Goal: Information Seeking & Learning: Compare options

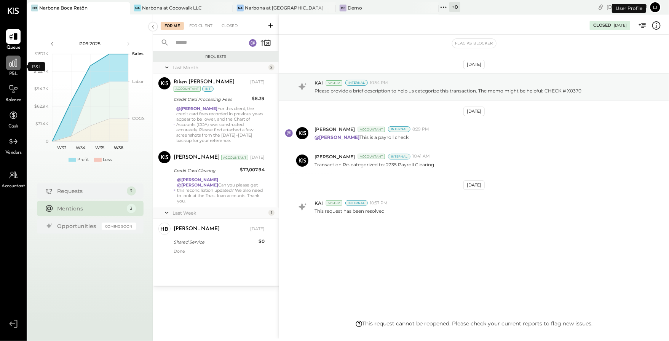
click at [18, 66] on icon at bounding box center [13, 63] width 10 height 10
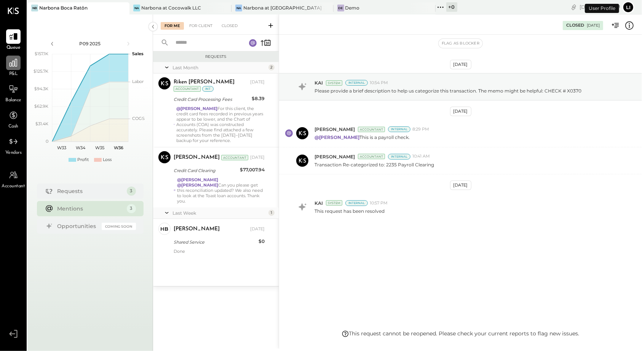
click at [10, 62] on icon at bounding box center [13, 63] width 10 height 10
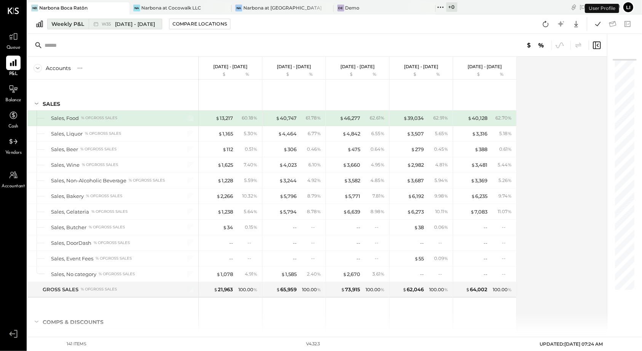
click at [61, 28] on button "Weekly P&L W35 Aug 25 - 31, 2025" at bounding box center [104, 24] width 115 height 11
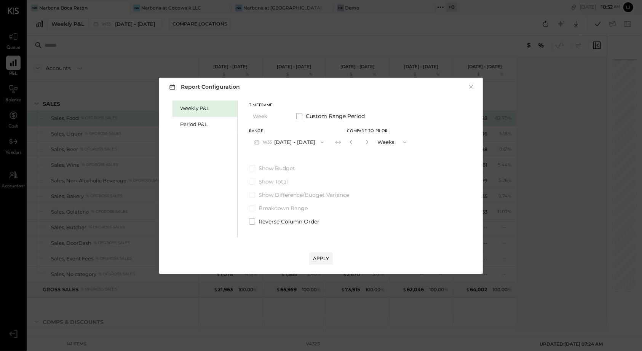
click at [214, 137] on div "Weekly P&L Period P&L" at bounding box center [205, 169] width 65 height 137
click at [203, 126] on div "Period P&L" at bounding box center [206, 124] width 53 height 7
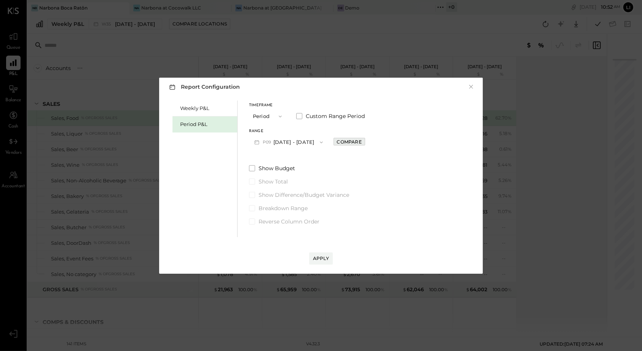
click at [350, 144] on div "Compare" at bounding box center [349, 142] width 25 height 6
click at [367, 142] on icon "button" at bounding box center [366, 142] width 2 height 4
type input "*"
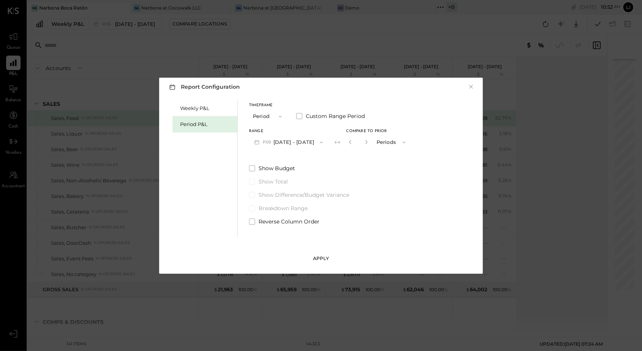
click at [325, 260] on div "Apply" at bounding box center [321, 258] width 16 height 6
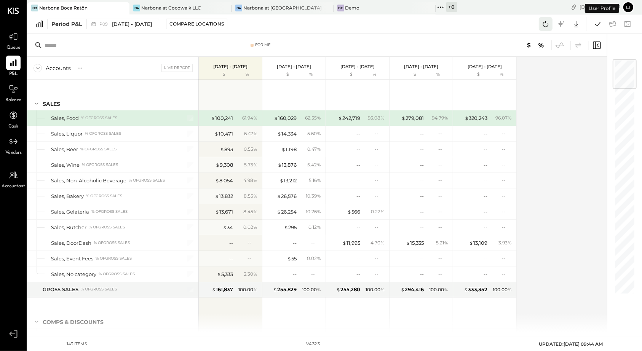
click at [548, 26] on icon at bounding box center [546, 24] width 6 height 6
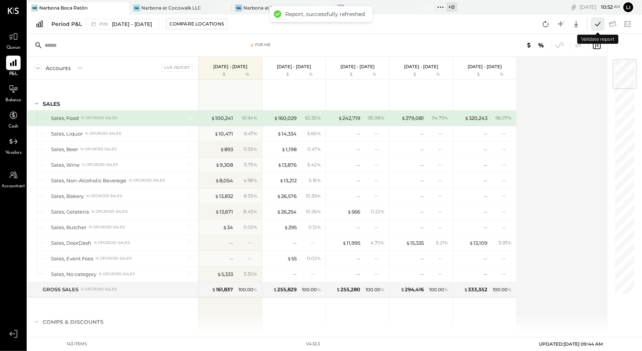
click at [599, 23] on icon at bounding box center [598, 24] width 10 height 10
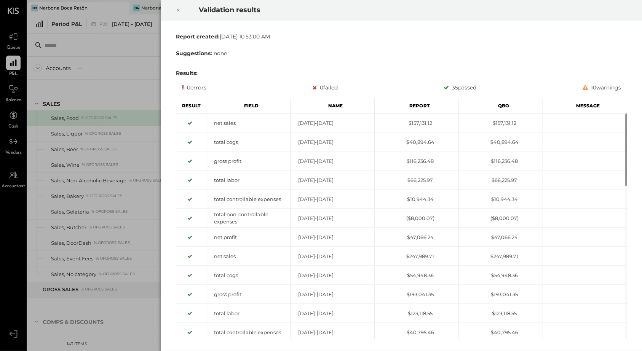
click at [177, 11] on icon at bounding box center [178, 10] width 3 height 3
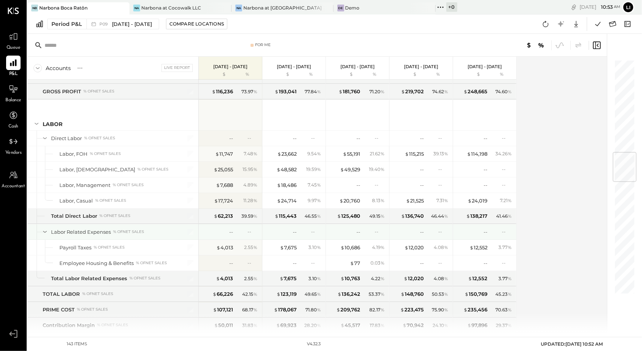
scroll to position [779, 0]
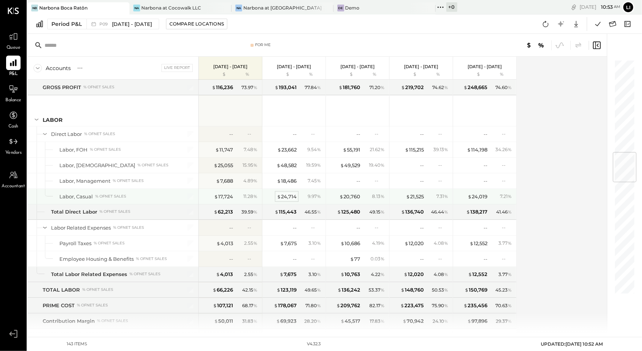
click at [293, 193] on div "$ 24,714" at bounding box center [287, 196] width 20 height 7
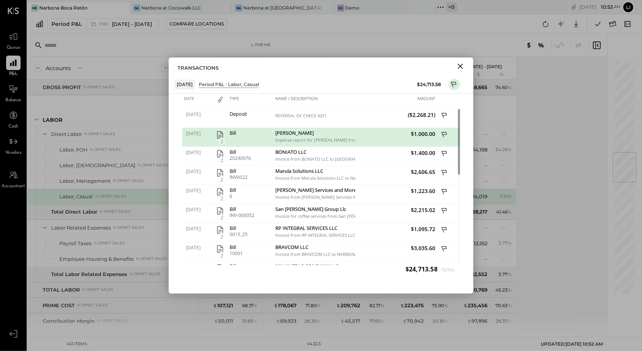
click at [464, 64] on icon "Close" at bounding box center [460, 66] width 9 height 9
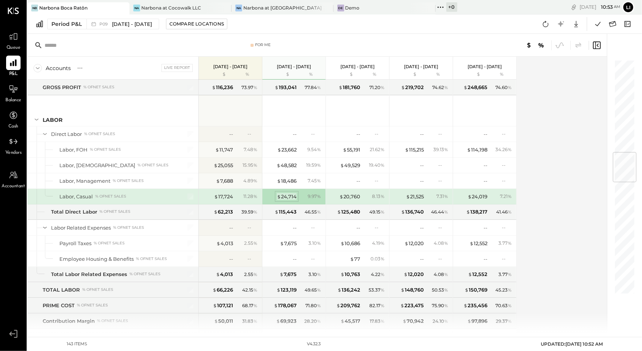
click at [289, 193] on div "$ 24,714" at bounding box center [287, 196] width 20 height 7
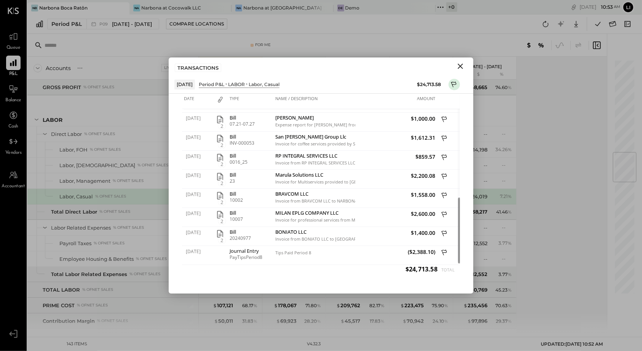
click at [459, 67] on icon "Close" at bounding box center [460, 66] width 5 height 5
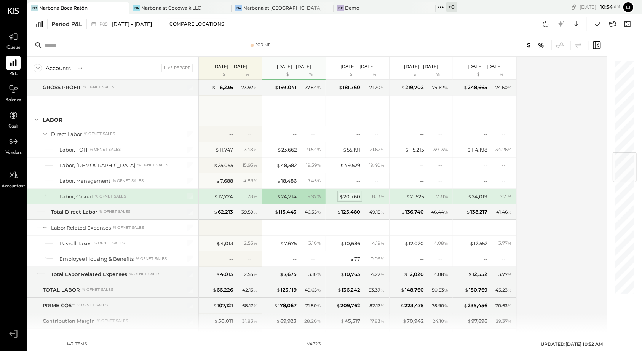
click at [347, 193] on div "$ 20,760" at bounding box center [349, 196] width 21 height 7
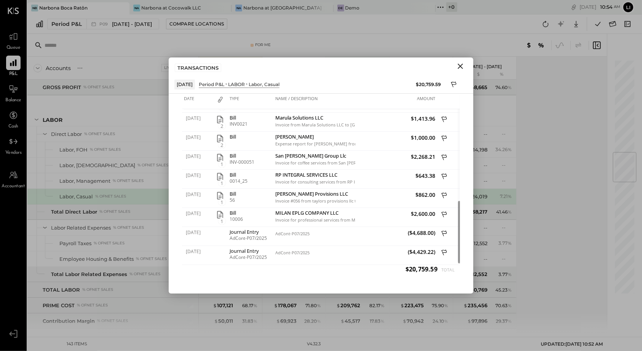
click at [460, 67] on icon "Close" at bounding box center [460, 66] width 9 height 9
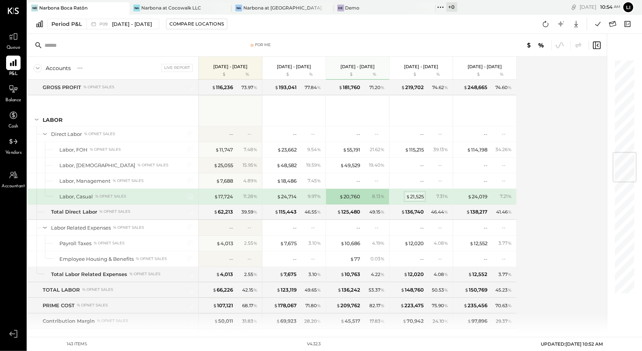
click at [409, 193] on div "$ 21,525" at bounding box center [415, 196] width 18 height 7
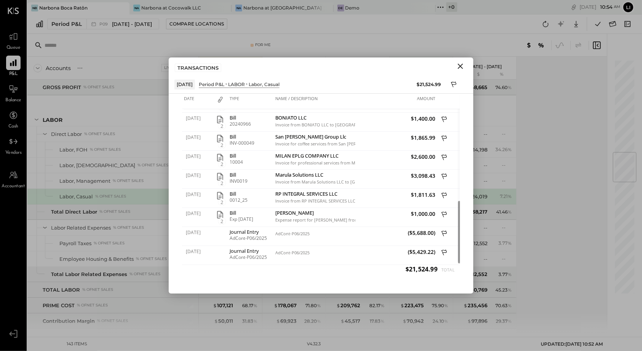
click at [462, 68] on icon "Close" at bounding box center [460, 66] width 5 height 5
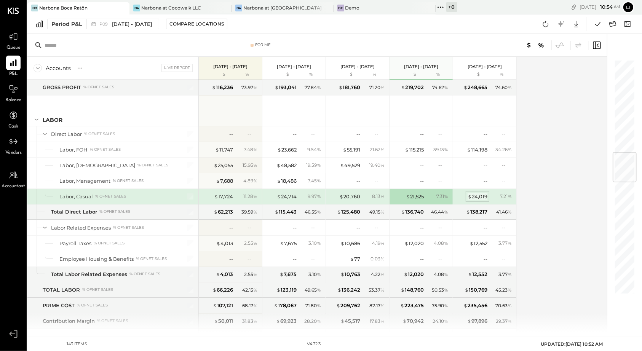
click at [478, 193] on div "$ 24,019" at bounding box center [478, 196] width 20 height 7
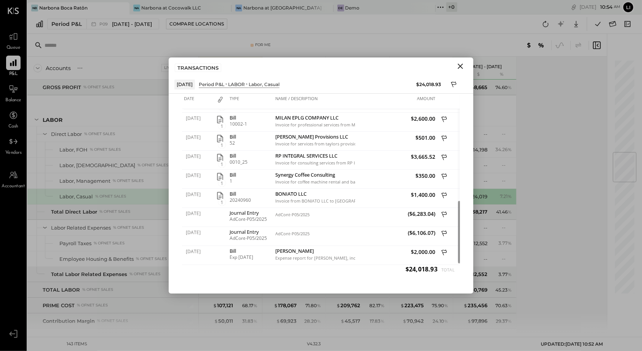
click at [457, 66] on icon "Close" at bounding box center [460, 66] width 9 height 9
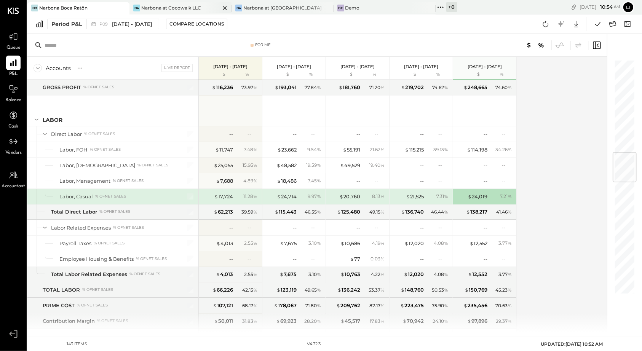
click at [157, 9] on div "Narbona at Cocowalk LLC" at bounding box center [171, 8] width 60 height 6
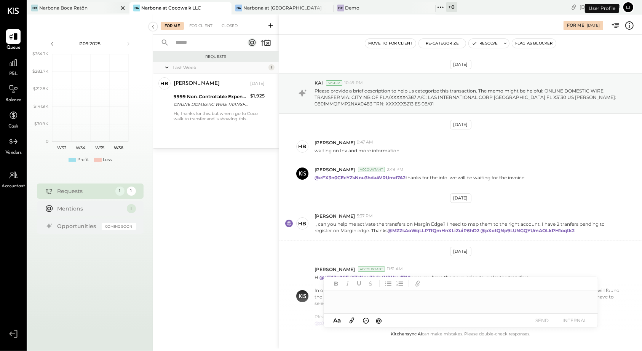
scroll to position [116, 0]
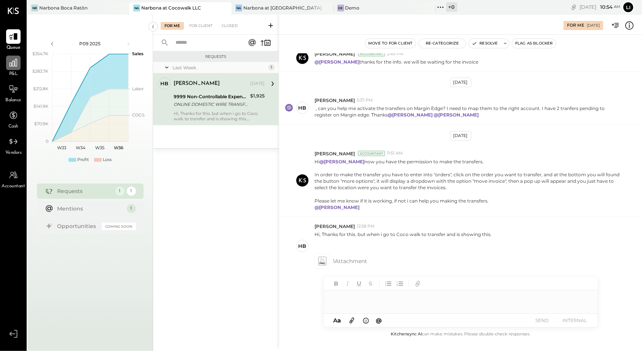
click at [10, 65] on icon at bounding box center [14, 63] width 8 height 8
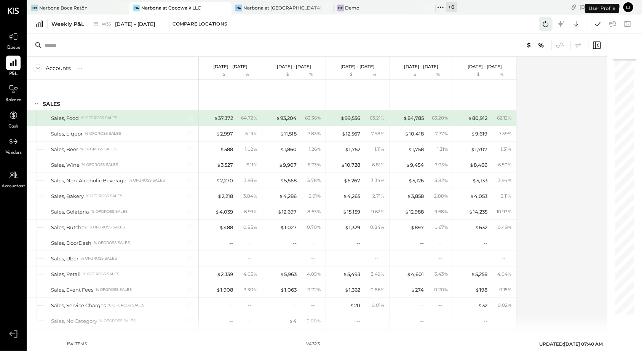
click at [543, 28] on icon at bounding box center [546, 24] width 10 height 10
click at [595, 28] on icon at bounding box center [598, 24] width 10 height 10
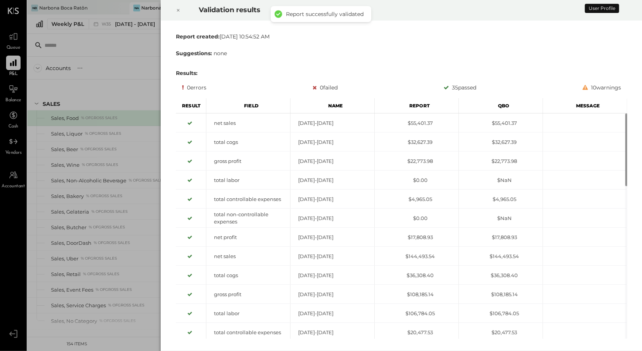
click at [175, 10] on div at bounding box center [178, 10] width 17 height 21
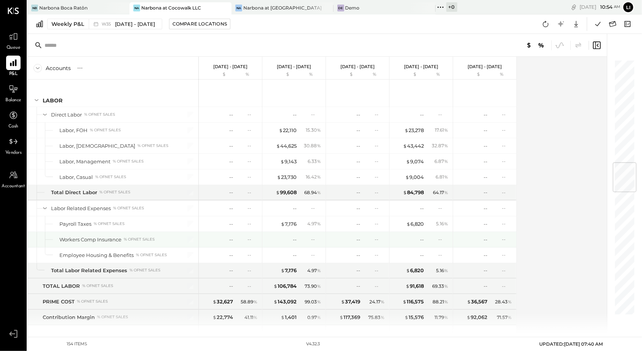
scroll to position [863, 0]
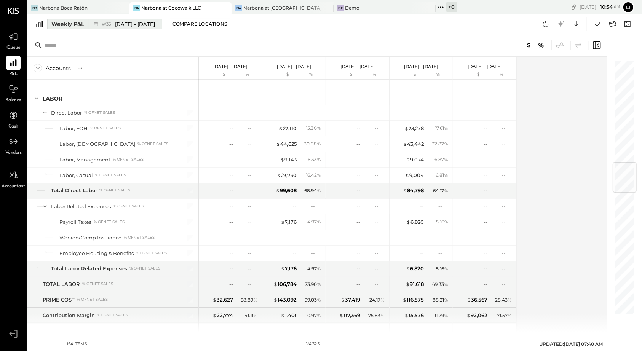
click at [72, 27] on div "Weekly P&L" at bounding box center [67, 24] width 33 height 8
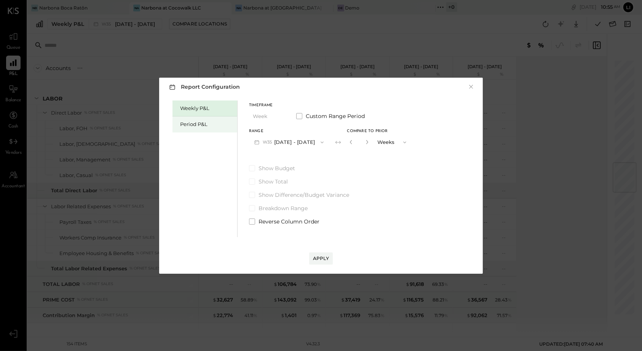
click at [201, 129] on div "Period P&L" at bounding box center [205, 125] width 65 height 16
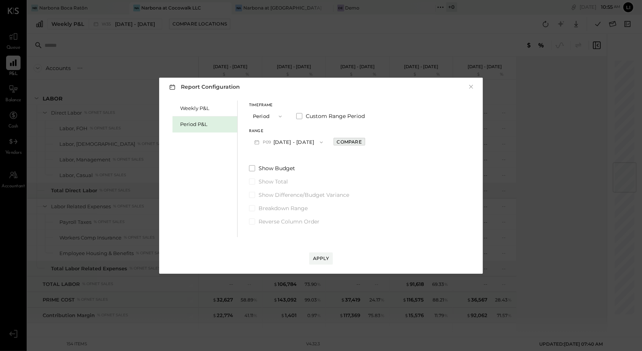
click at [355, 142] on div "Compare" at bounding box center [349, 142] width 25 height 6
click at [369, 142] on icon "button" at bounding box center [366, 142] width 5 height 5
type input "*"
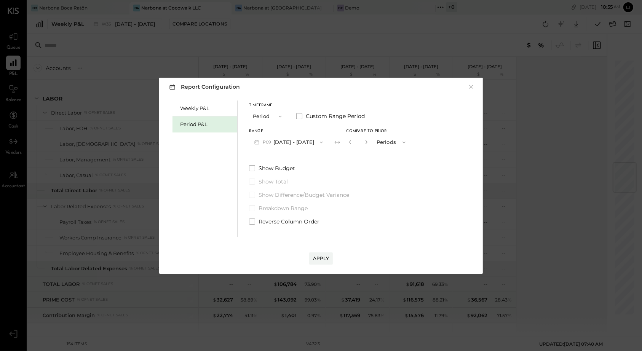
click at [333, 254] on div "Apply" at bounding box center [321, 250] width 308 height 27
click at [320, 259] on div "Apply" at bounding box center [321, 258] width 16 height 6
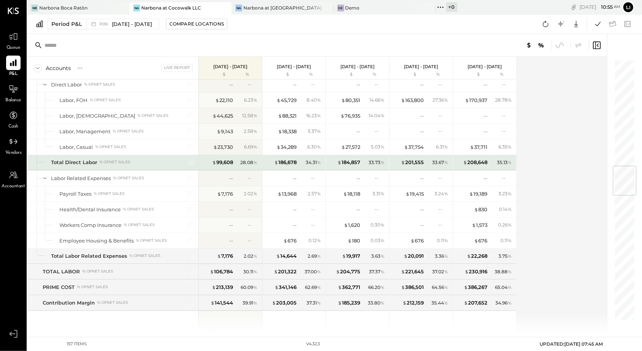
scroll to position [889, 0]
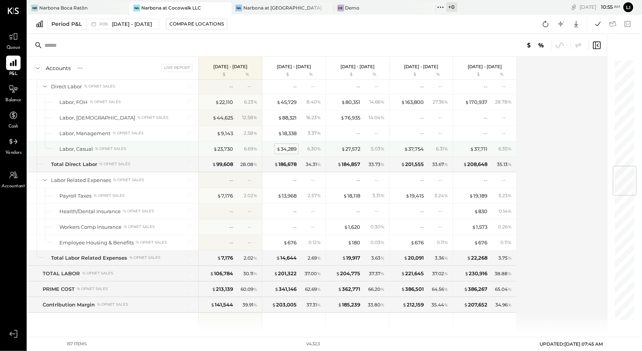
click at [289, 145] on div "$ 34,289" at bounding box center [287, 148] width 20 height 7
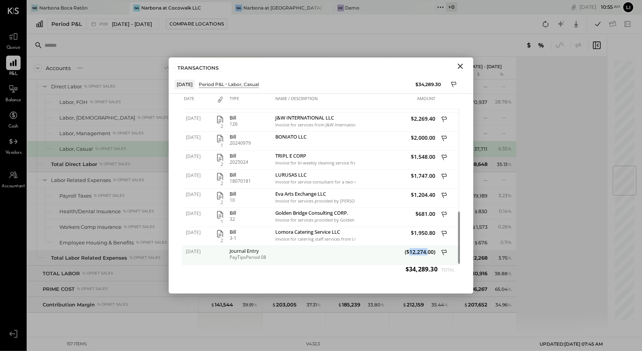
drag, startPoint x: 408, startPoint y: 251, endPoint x: 427, endPoint y: 251, distance: 18.3
click at [427, 251] on span "($12,274.00)" at bounding box center [396, 251] width 78 height 7
click at [293, 258] on div at bounding box center [314, 255] width 82 height 19
click at [458, 67] on icon "Close" at bounding box center [460, 66] width 9 height 9
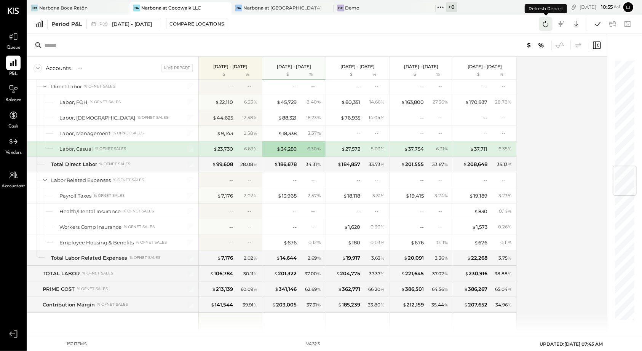
click at [546, 26] on icon at bounding box center [546, 24] width 10 height 10
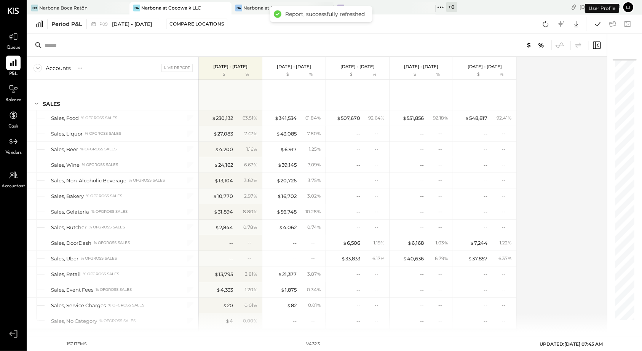
scroll to position [816, 0]
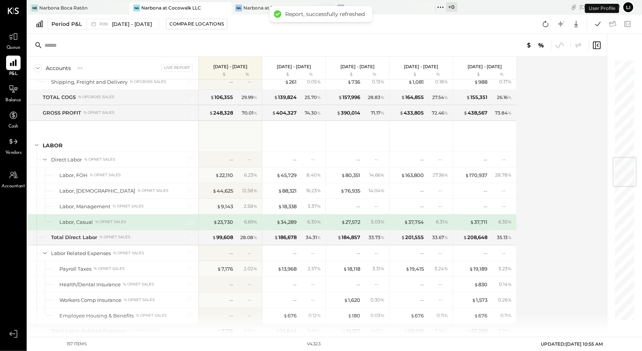
click at [246, 12] on div "Na Narbona at Key Biscayne LLC" at bounding box center [283, 8] width 102 height 12
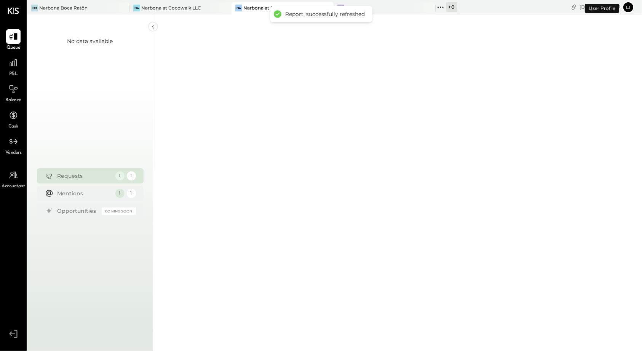
click at [15, 74] on span "P&L" at bounding box center [13, 74] width 9 height 7
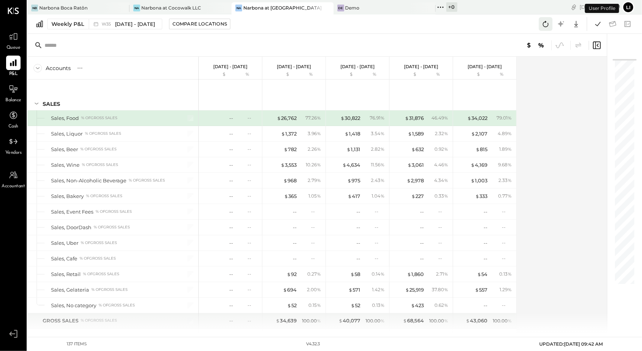
click at [547, 21] on icon at bounding box center [546, 24] width 10 height 10
click at [600, 28] on icon at bounding box center [598, 24] width 10 height 10
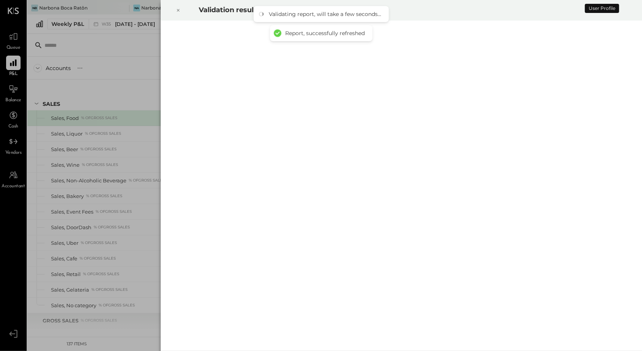
click at [174, 8] on div at bounding box center [178, 10] width 17 height 21
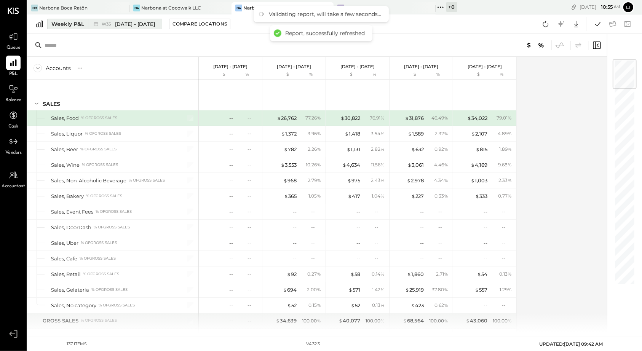
click at [61, 26] on div "Weekly P&L" at bounding box center [67, 24] width 33 height 8
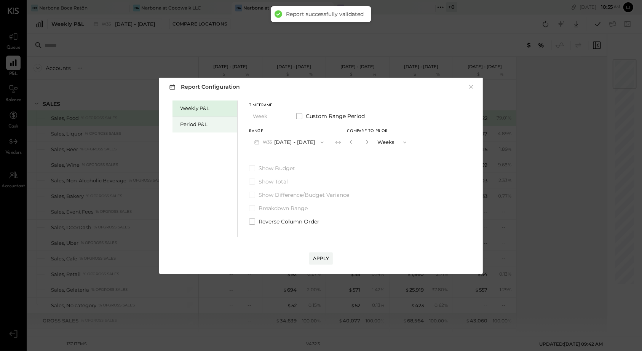
click at [201, 126] on div "Period P&L" at bounding box center [206, 124] width 53 height 7
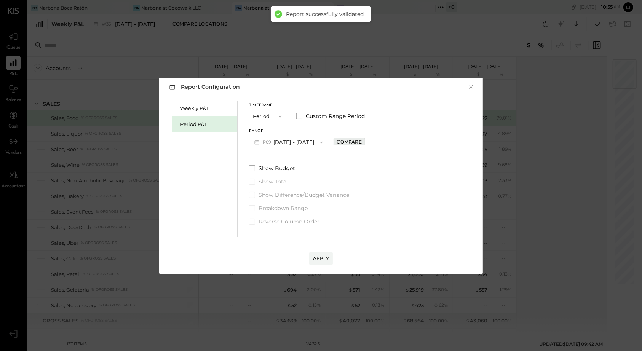
click at [353, 145] on div "Compare" at bounding box center [349, 142] width 25 height 6
click at [369, 144] on icon "button" at bounding box center [366, 142] width 5 height 5
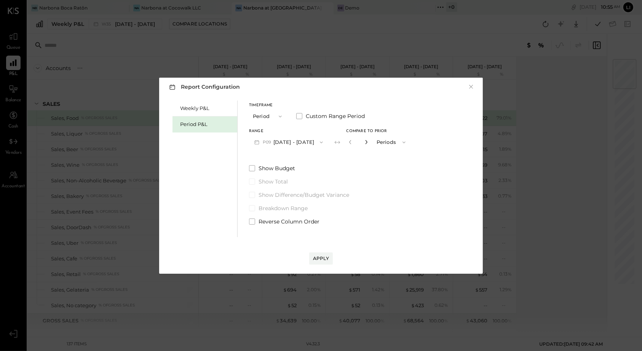
click at [369, 144] on icon "button" at bounding box center [366, 142] width 5 height 5
type input "*"
click at [325, 248] on div "Apply" at bounding box center [321, 250] width 308 height 27
click at [320, 256] on div "Apply" at bounding box center [321, 258] width 16 height 6
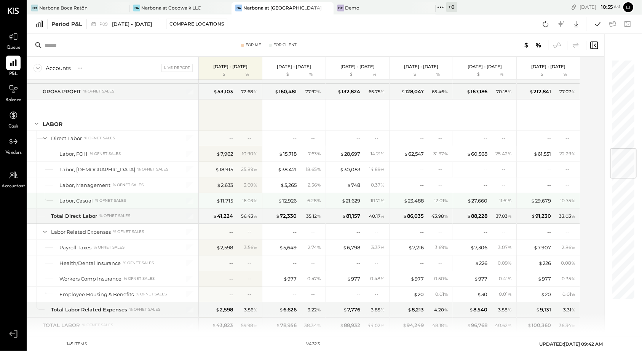
scroll to position [747, 0]
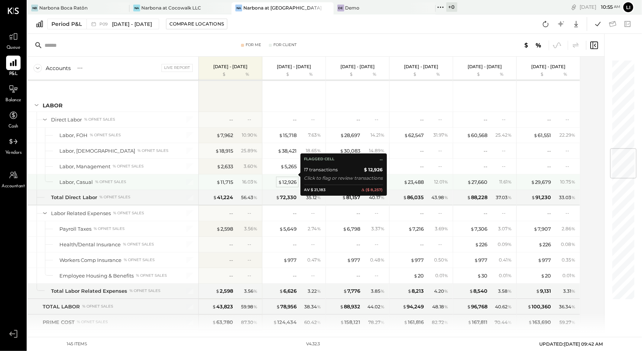
click at [285, 179] on div "$ 12,926" at bounding box center [287, 182] width 19 height 7
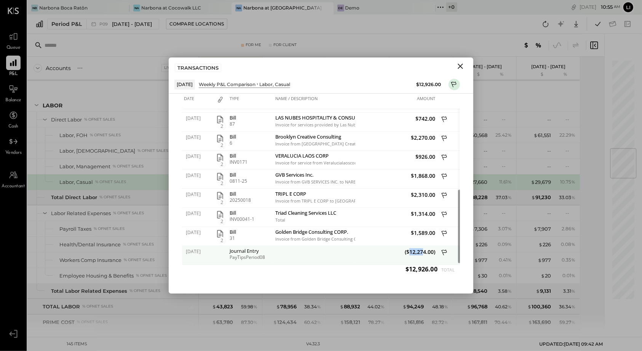
drag, startPoint x: 409, startPoint y: 252, endPoint x: 422, endPoint y: 252, distance: 12.2
click at [422, 252] on span "($12,274.00)" at bounding box center [396, 251] width 78 height 7
click at [459, 69] on icon "Close" at bounding box center [460, 66] width 9 height 9
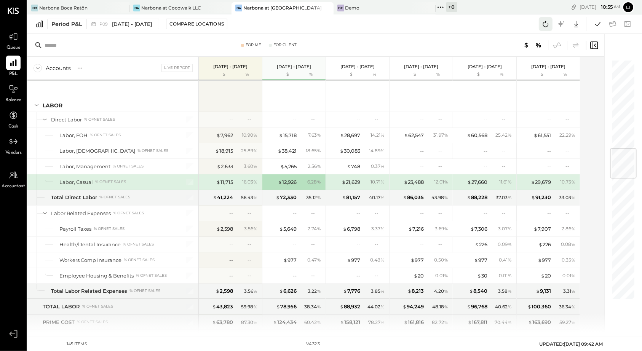
click at [547, 23] on icon at bounding box center [546, 24] width 10 height 10
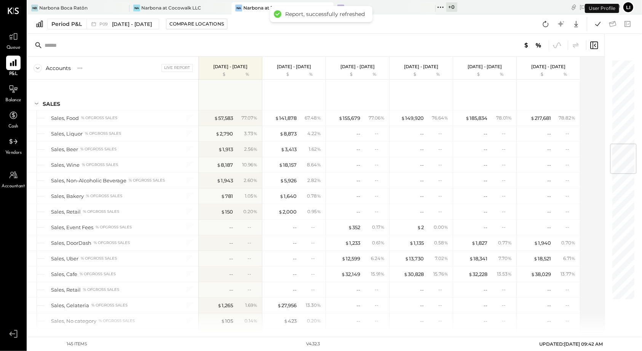
scroll to position [708, 0]
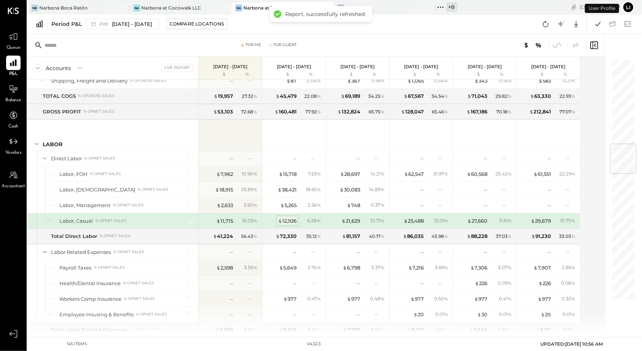
click at [286, 217] on div "$ 12,926" at bounding box center [287, 220] width 19 height 7
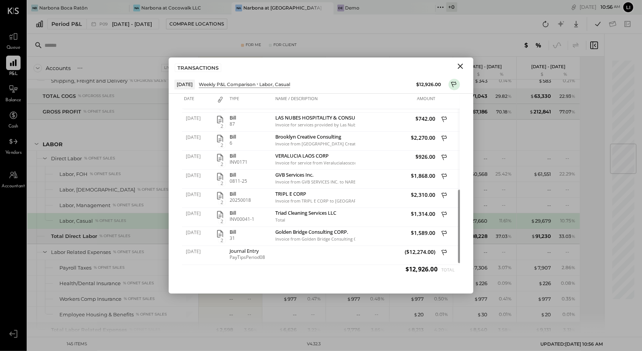
click at [456, 67] on icon "Close" at bounding box center [460, 66] width 9 height 9
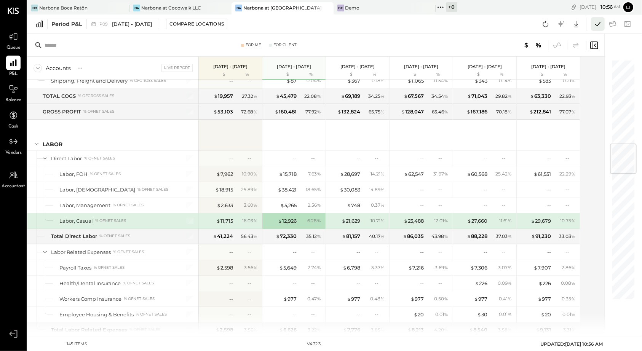
click at [595, 26] on icon at bounding box center [598, 24] width 10 height 10
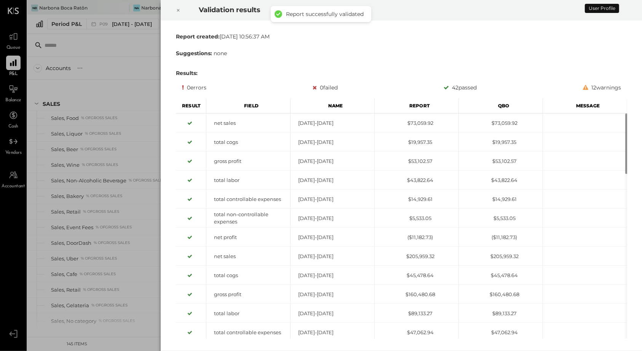
scroll to position [708, 0]
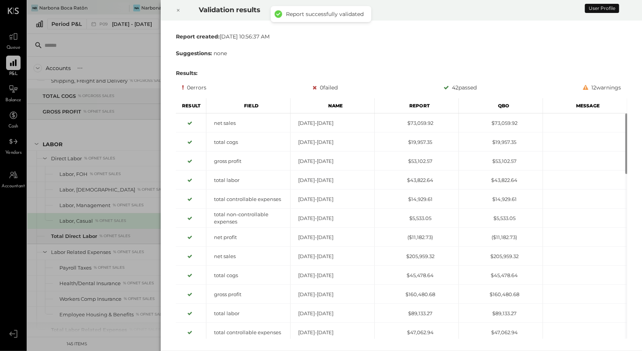
click at [177, 10] on icon at bounding box center [178, 10] width 5 height 9
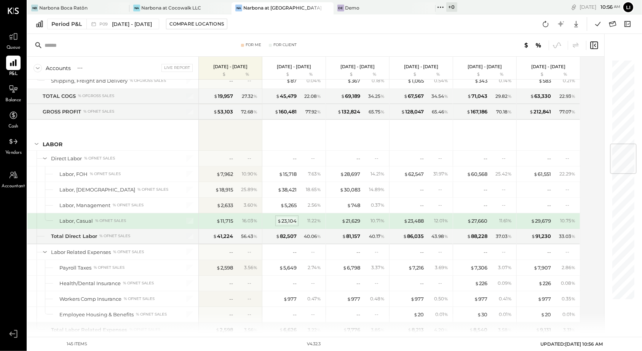
click at [286, 217] on div "$ 23,104" at bounding box center [286, 220] width 19 height 7
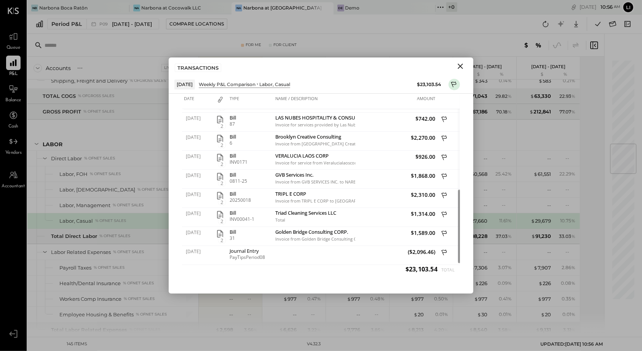
click at [457, 65] on icon "Close" at bounding box center [460, 66] width 9 height 9
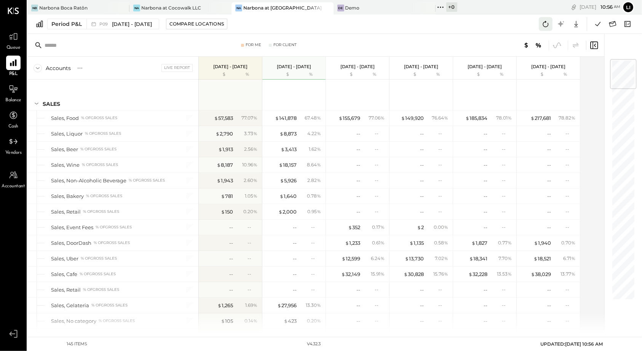
click at [545, 19] on icon at bounding box center [546, 24] width 10 height 10
click at [16, 37] on icon at bounding box center [13, 37] width 10 height 10
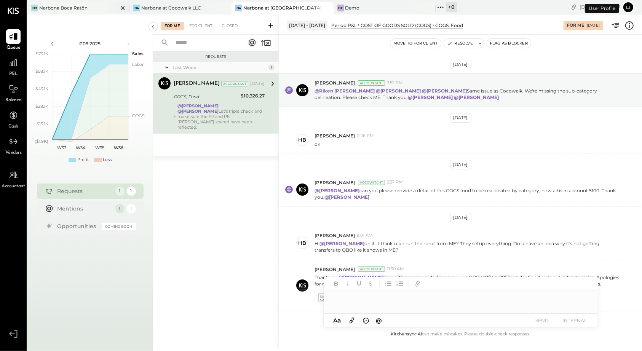
scroll to position [162, 0]
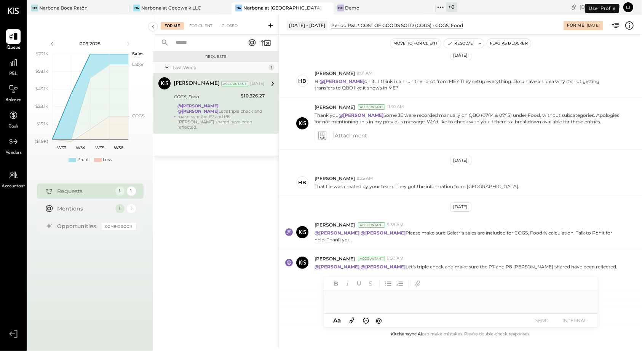
click at [76, 1] on div "NB Narbona Boca Ratōn Na Narbona at Cocowalk LLC Na Narbona at Key Biscayne LLC…" at bounding box center [242, 7] width 430 height 14
click at [69, 6] on div "Narbona Boca Ratōn" at bounding box center [63, 8] width 48 height 6
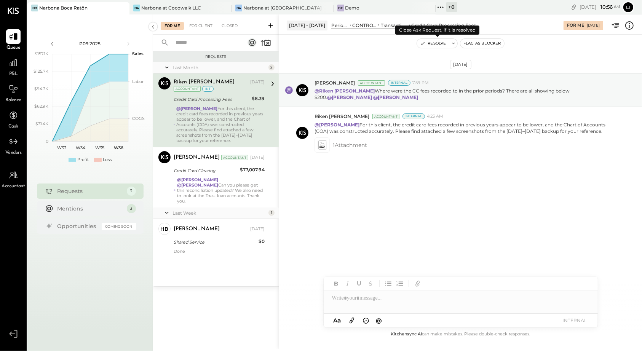
click at [435, 43] on button "Resolve" at bounding box center [433, 43] width 32 height 9
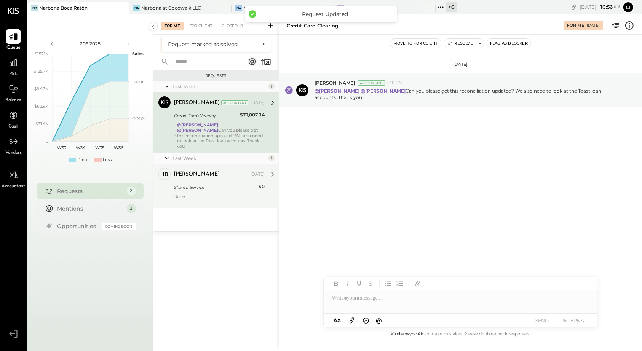
click at [203, 180] on div "Heidy Balart Aug 29, 2025" at bounding box center [219, 174] width 91 height 13
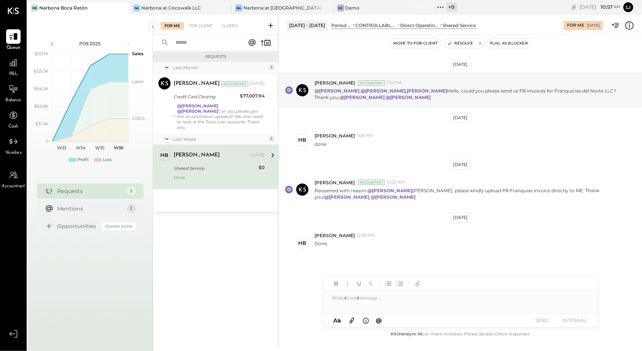
click at [195, 137] on div "Last Week" at bounding box center [220, 139] width 94 height 6
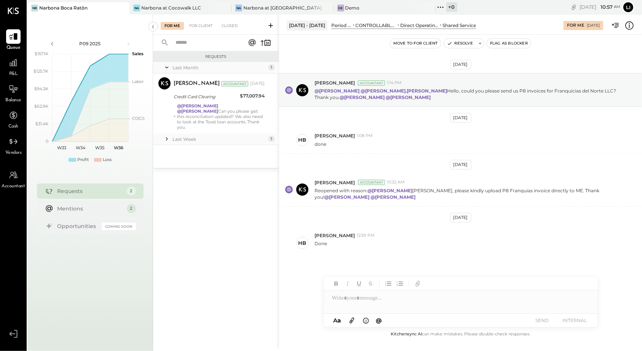
click at [193, 139] on div "Last Week" at bounding box center [220, 139] width 94 height 6
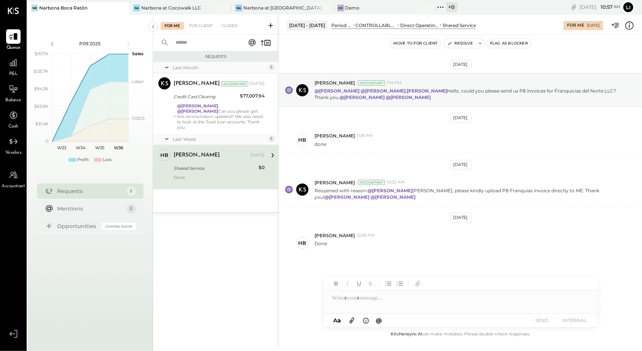
click at [185, 165] on div "Shared Service" at bounding box center [215, 169] width 83 height 8
click at [198, 24] on div "For Client" at bounding box center [200, 26] width 31 height 8
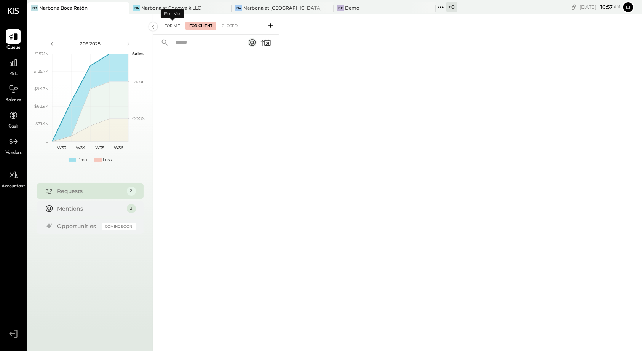
click at [166, 24] on div "For Me" at bounding box center [172, 26] width 23 height 8
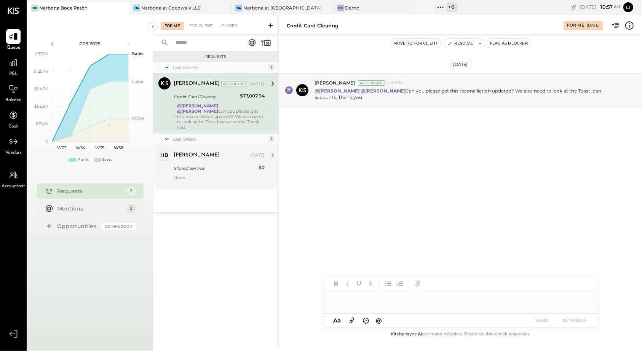
click at [179, 169] on div "Shared Service" at bounding box center [215, 169] width 83 height 8
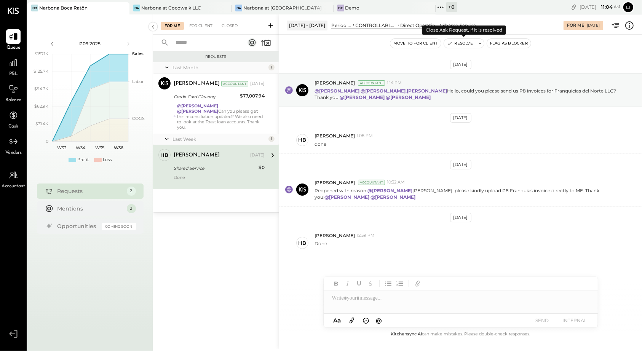
click at [452, 43] on button "Resolve" at bounding box center [460, 43] width 32 height 9
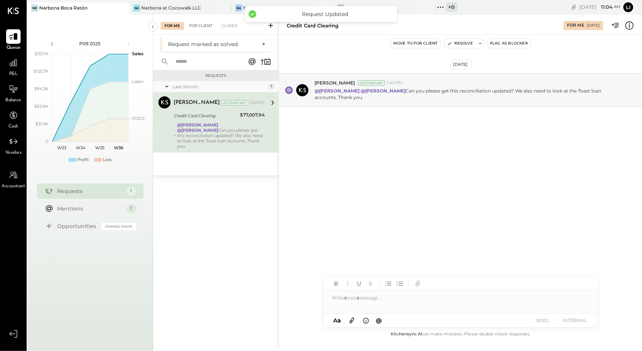
click at [196, 27] on div "For Client" at bounding box center [200, 26] width 31 height 8
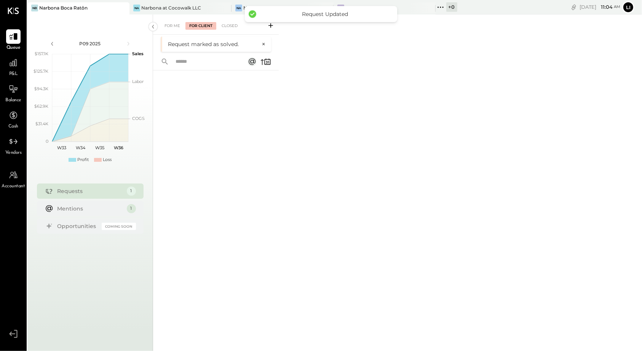
click at [206, 157] on div at bounding box center [216, 200] width 126 height 260
click at [150, 6] on div "Narbona at Cocowalk LLC" at bounding box center [171, 8] width 60 height 6
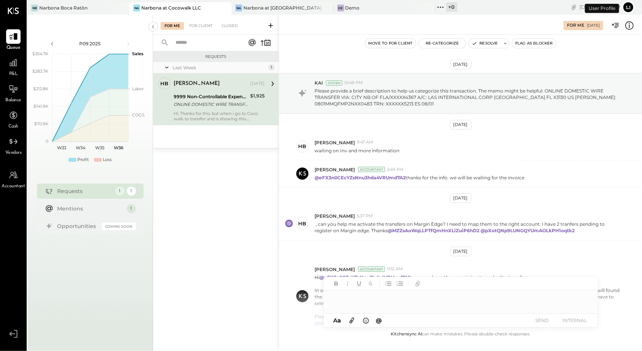
scroll to position [116, 0]
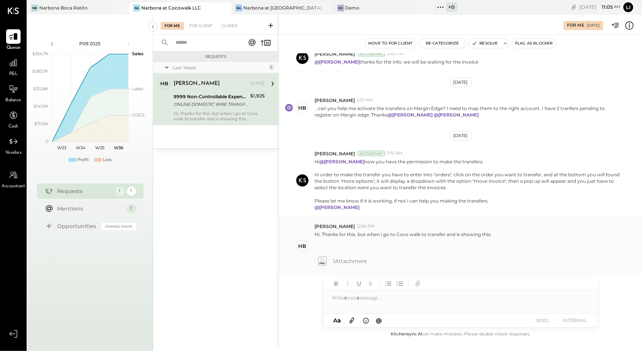
click at [323, 261] on icon at bounding box center [322, 261] width 8 height 9
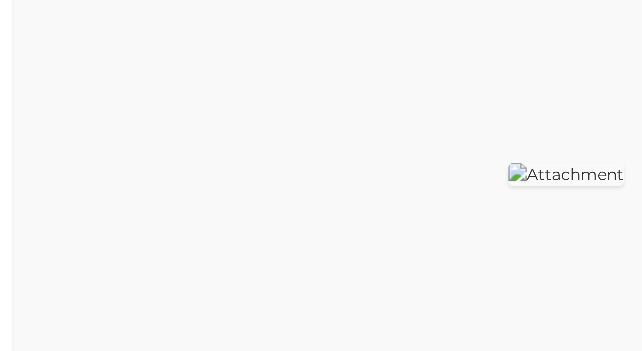
click at [304, 128] on div at bounding box center [353, 169] width 369 height 236
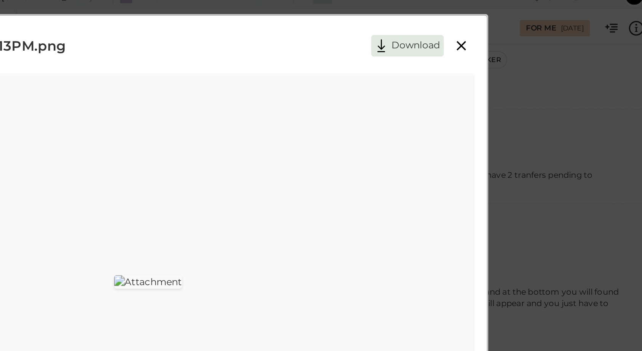
click at [532, 34] on icon at bounding box center [530, 35] width 5 height 5
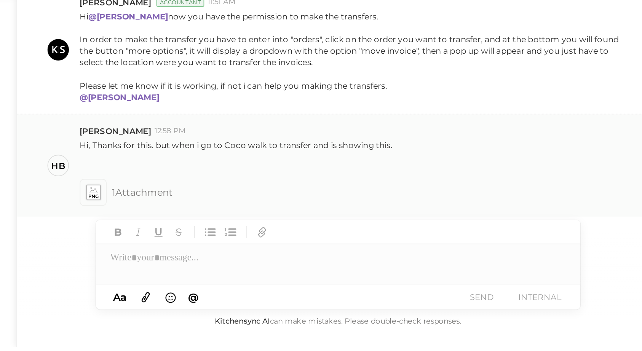
click at [324, 259] on icon at bounding box center [322, 261] width 8 height 9
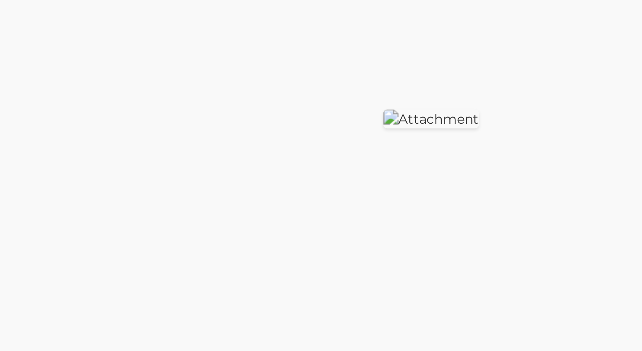
click at [297, 159] on div at bounding box center [354, 169] width 366 height 20
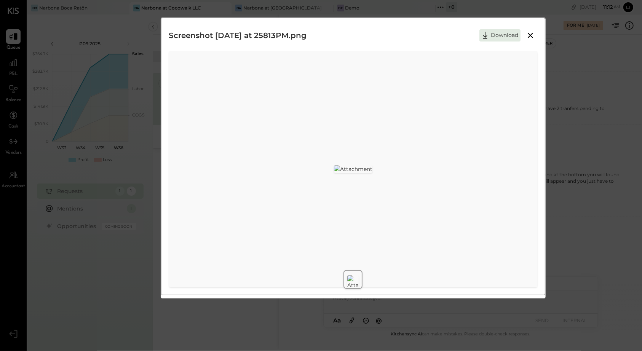
click at [527, 38] on icon at bounding box center [530, 35] width 9 height 9
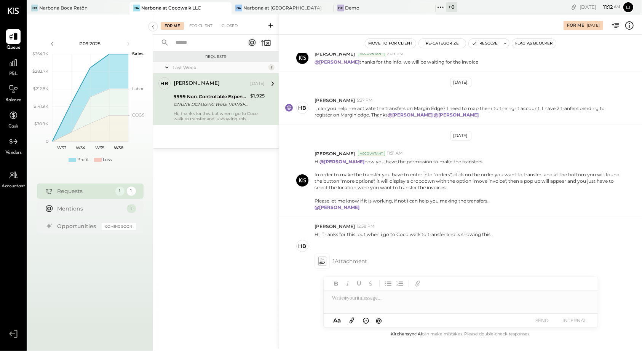
click at [351, 303] on div at bounding box center [461, 298] width 274 height 15
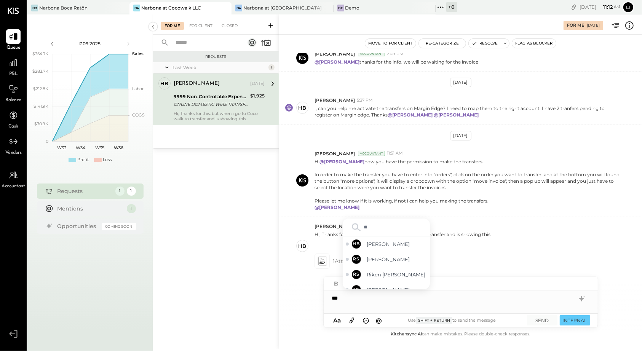
type input "***"
click at [376, 283] on span "Heidy Balart" at bounding box center [397, 281] width 60 height 7
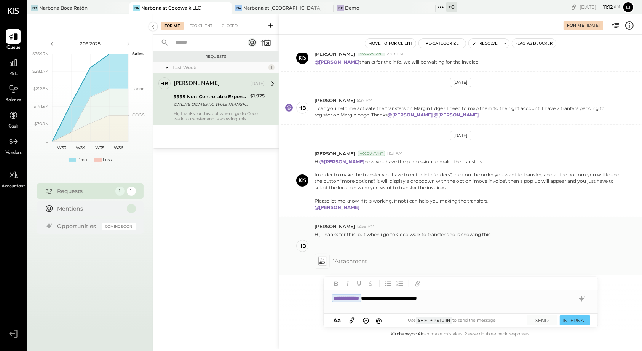
click at [323, 259] on icon at bounding box center [322, 261] width 8 height 9
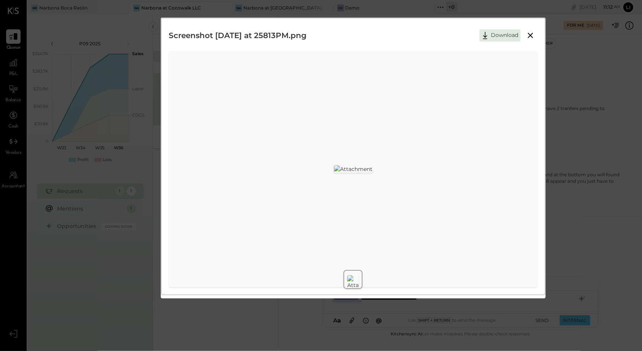
click at [529, 37] on icon at bounding box center [530, 35] width 5 height 5
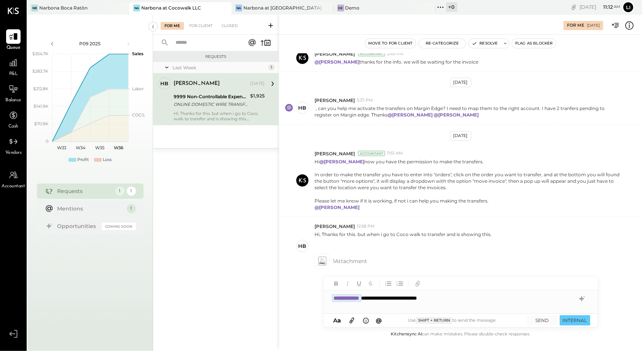
click at [459, 297] on div "**********" at bounding box center [461, 298] width 274 height 15
click at [539, 322] on button "SEND" at bounding box center [542, 320] width 30 height 10
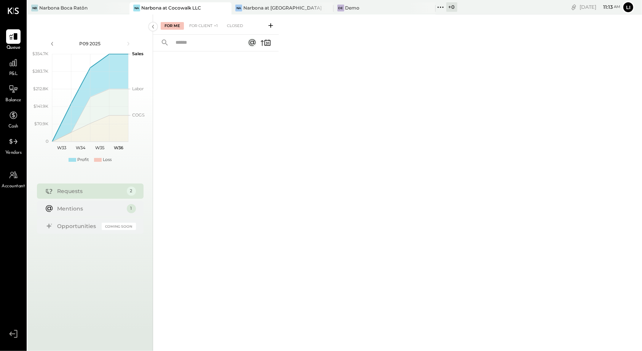
click at [204, 30] on div "For Me For Client +1 Closed" at bounding box center [216, 24] width 126 height 20
click at [198, 26] on div "For Client +1" at bounding box center [203, 26] width 36 height 8
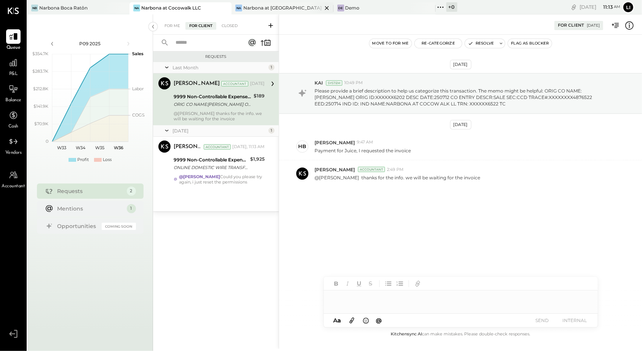
click at [253, 11] on div "Na Narbona at Key Biscayne LLC" at bounding box center [277, 8] width 91 height 7
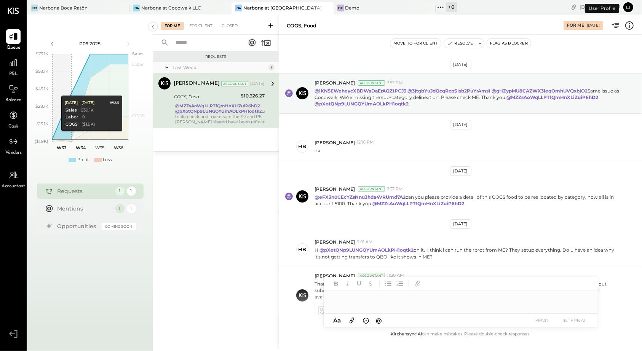
scroll to position [162, 0]
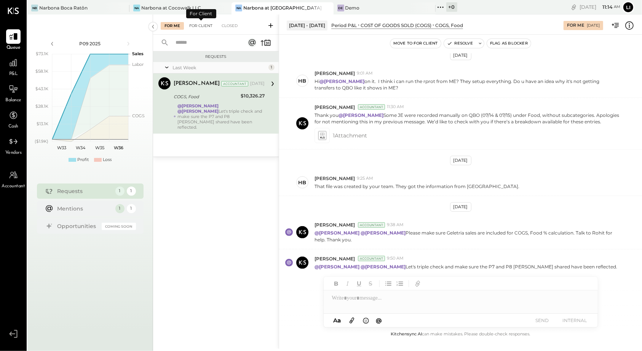
click at [196, 28] on div "For Client" at bounding box center [200, 26] width 31 height 8
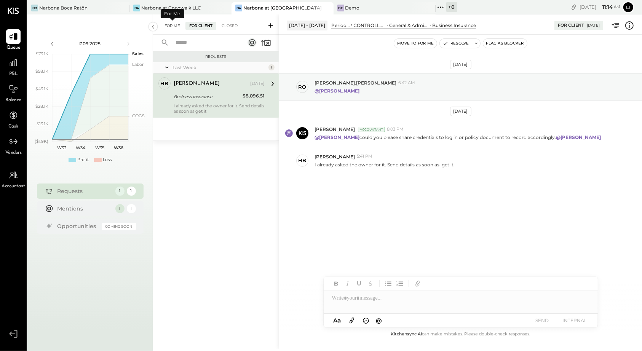
click at [174, 27] on div "For Me" at bounding box center [172, 26] width 23 height 8
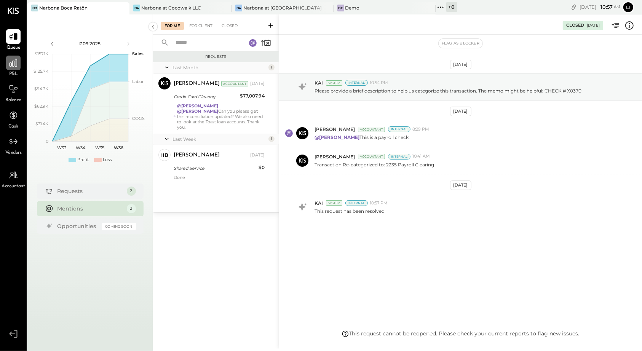
click at [6, 60] on div at bounding box center [13, 63] width 14 height 14
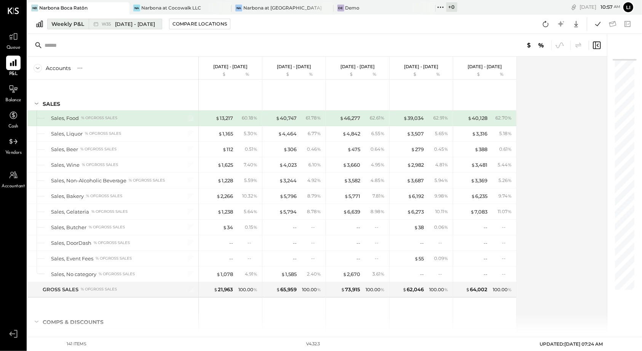
click at [68, 22] on div "Weekly P&L" at bounding box center [67, 24] width 33 height 8
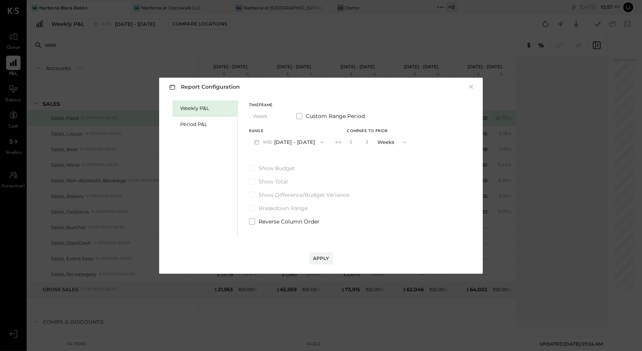
click at [190, 135] on div "Weekly P&L Period P&L" at bounding box center [205, 169] width 65 height 137
click at [203, 127] on div "Period P&L" at bounding box center [206, 124] width 53 height 7
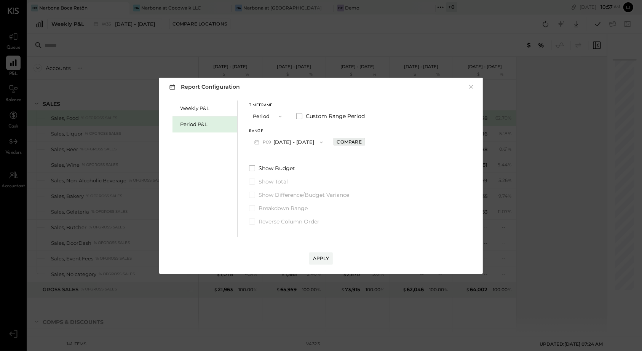
click at [359, 144] on div "Compare" at bounding box center [349, 142] width 25 height 6
click at [363, 145] on input "*" at bounding box center [358, 142] width 10 height 13
click at [369, 145] on button "button" at bounding box center [366, 142] width 6 height 8
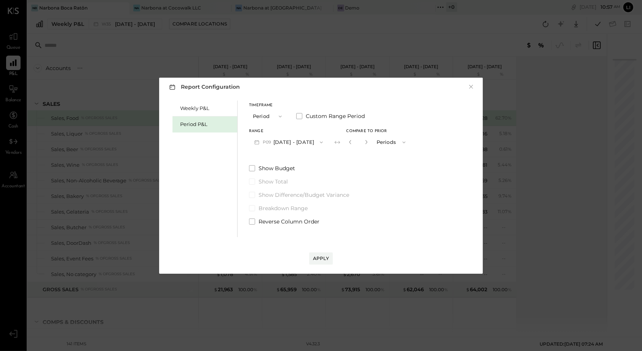
type input "*"
click at [316, 260] on div "Apply" at bounding box center [321, 258] width 16 height 6
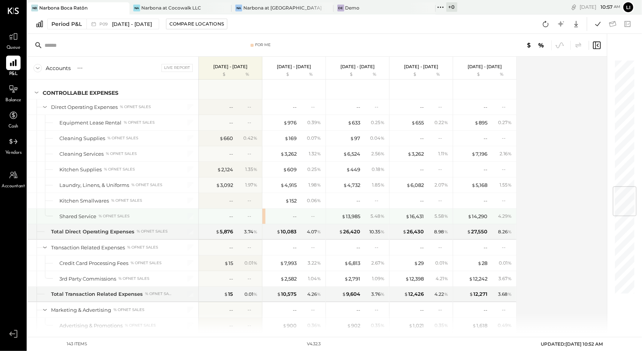
scroll to position [1071, 0]
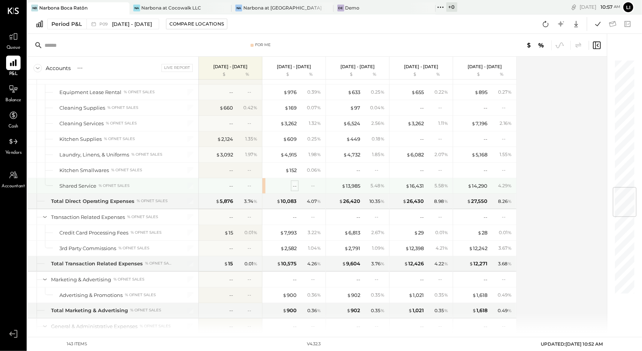
click at [293, 182] on div "--" at bounding box center [295, 185] width 4 height 7
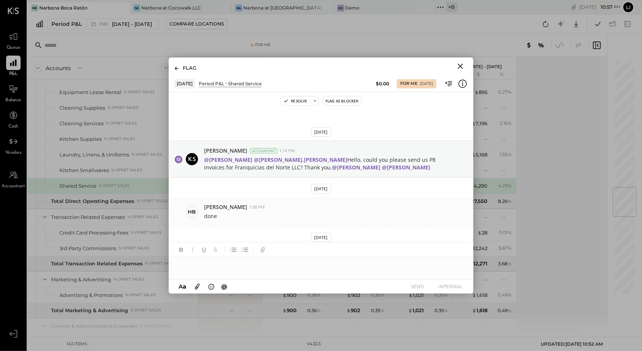
scroll to position [109, 0]
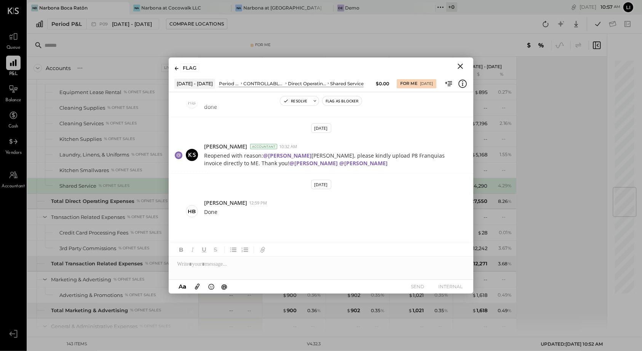
click at [460, 67] on icon "Close" at bounding box center [460, 66] width 5 height 5
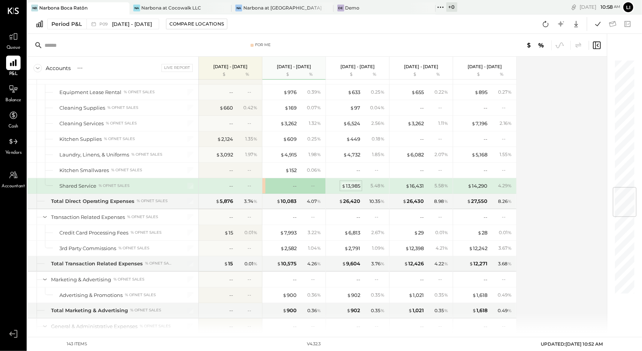
click at [356, 182] on div "$ 13,985" at bounding box center [351, 185] width 19 height 7
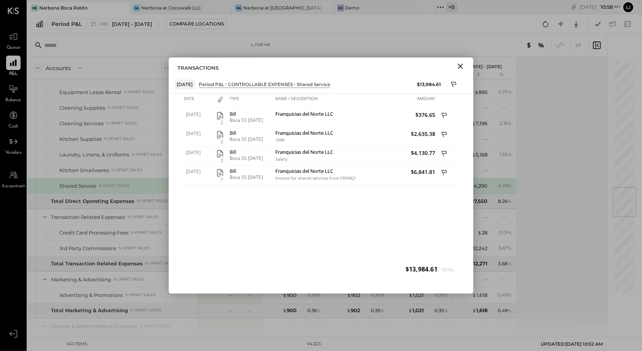
click at [456, 69] on icon "Close" at bounding box center [460, 66] width 9 height 9
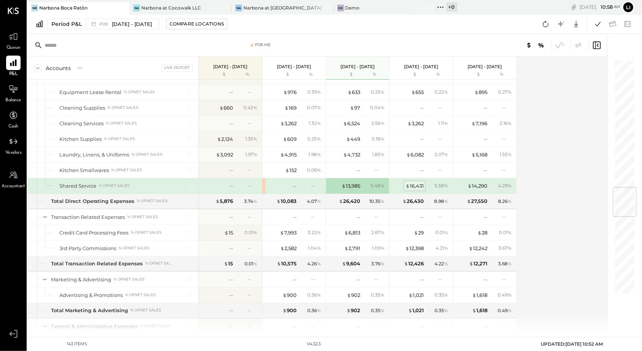
click at [415, 182] on div "$ 16,431" at bounding box center [415, 185] width 18 height 7
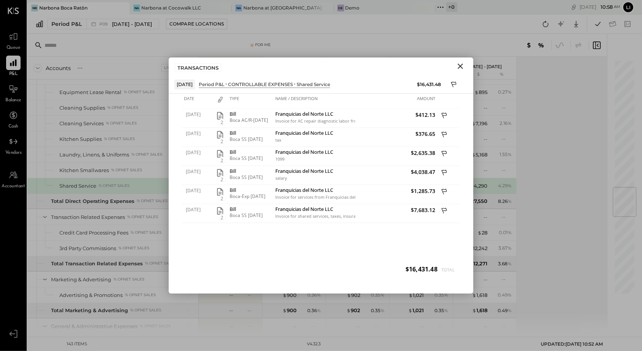
click at [459, 66] on icon "Close" at bounding box center [460, 66] width 9 height 9
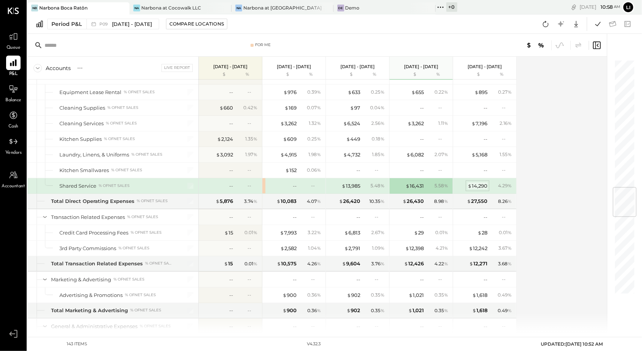
click at [479, 182] on div "$ 14,290" at bounding box center [478, 185] width 20 height 7
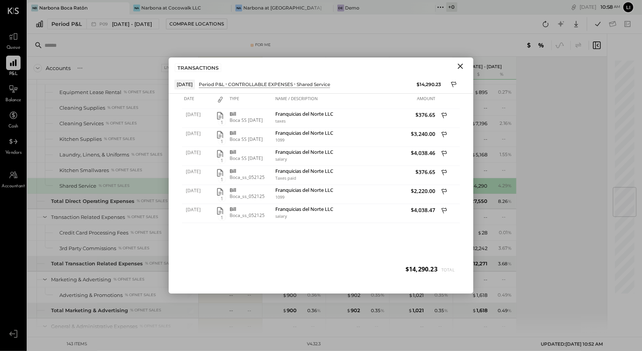
click at [458, 67] on icon "Close" at bounding box center [460, 66] width 9 height 9
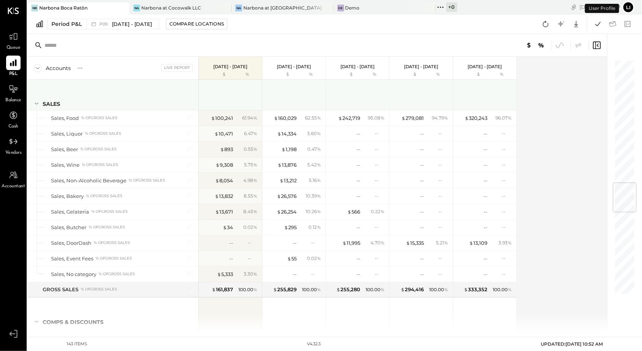
scroll to position [1033, 0]
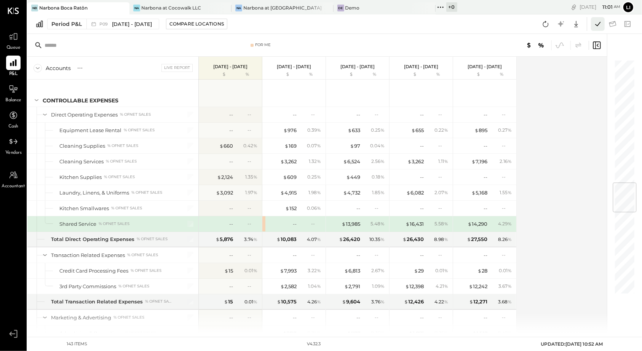
click at [597, 24] on icon at bounding box center [598, 24] width 10 height 10
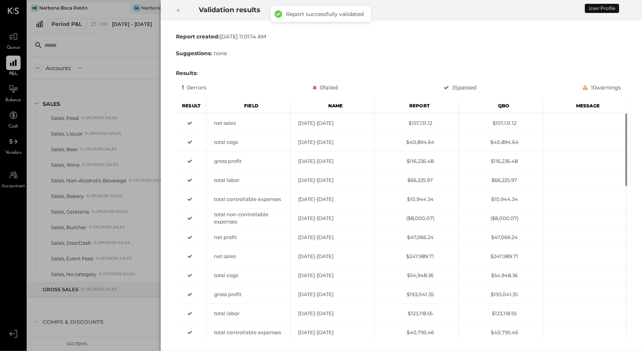
scroll to position [1033, 0]
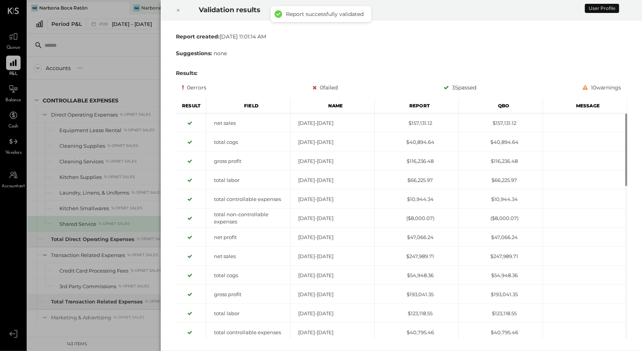
click at [176, 15] on div at bounding box center [178, 10] width 17 height 21
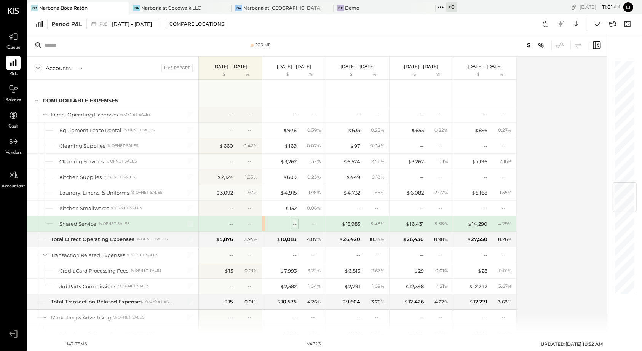
click at [293, 221] on div "--" at bounding box center [295, 224] width 4 height 7
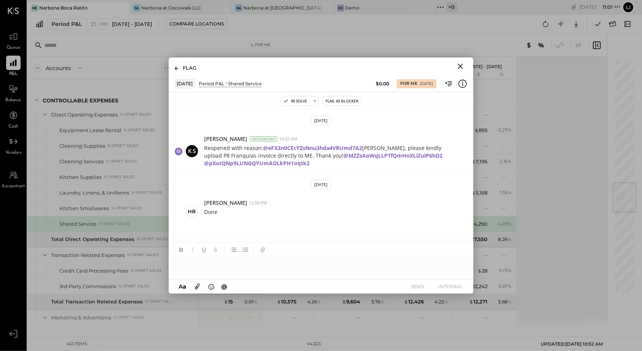
scroll to position [109, 0]
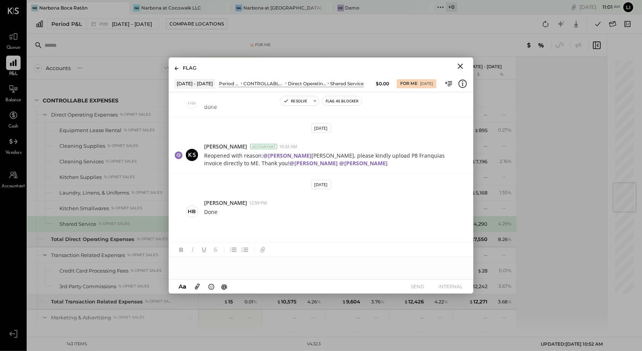
click at [463, 66] on icon "Close" at bounding box center [460, 66] width 9 height 9
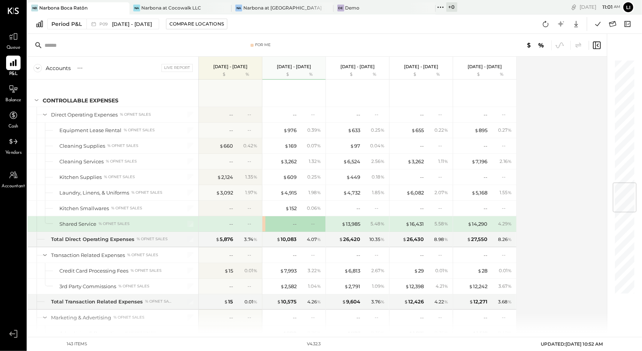
click at [538, 27] on div "Period P&L P09 Aug 11 - Sep 7, 2025 Compare Locations Google Sheets Excel" at bounding box center [334, 23] width 615 height 19
click at [547, 24] on icon at bounding box center [546, 24] width 10 height 10
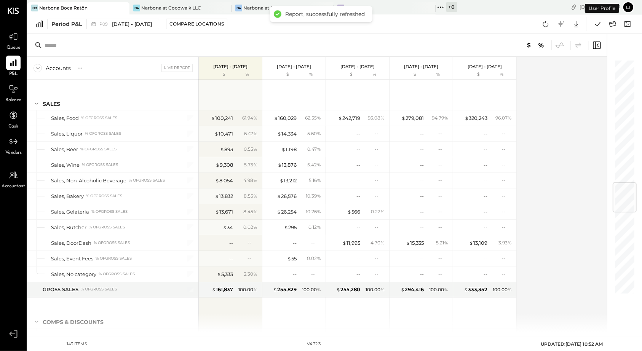
scroll to position [1033, 0]
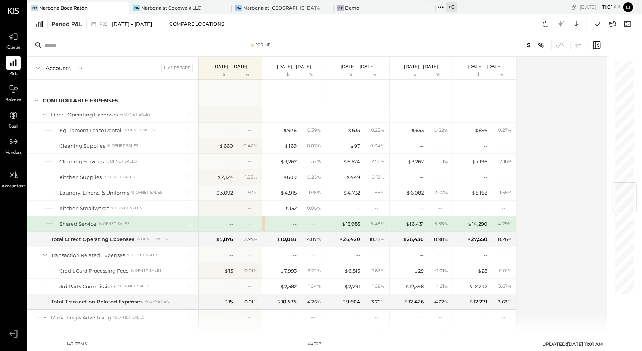
click at [350, 216] on div "$ 13,985 5.48 %" at bounding box center [358, 223] width 57 height 15
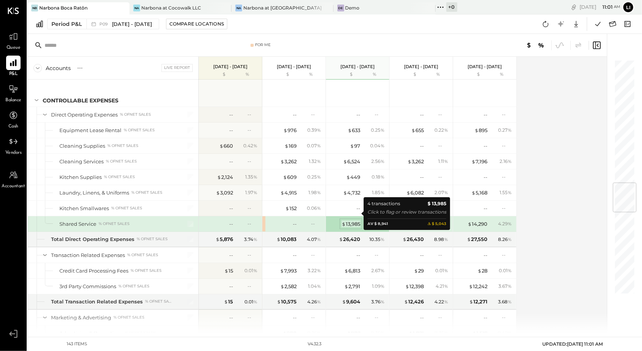
click at [350, 221] on div "$ 13,985" at bounding box center [351, 224] width 19 height 7
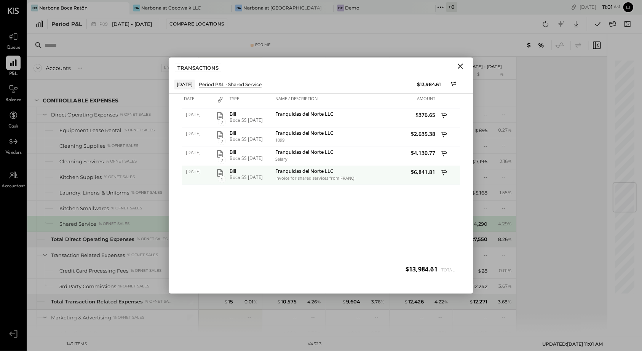
drag, startPoint x: 268, startPoint y: 179, endPoint x: 231, endPoint y: 179, distance: 37.3
click at [231, 179] on div "Bill Boca SS 07.16.25" at bounding box center [251, 175] width 46 height 19
copy div "Boca SS [DATE]"
click at [457, 65] on icon "Close" at bounding box center [460, 66] width 9 height 9
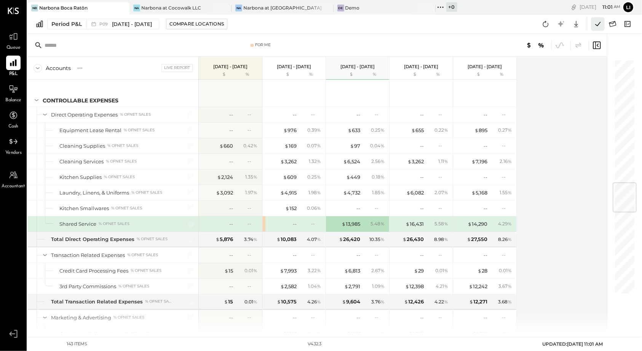
click at [596, 24] on icon at bounding box center [597, 24] width 5 height 4
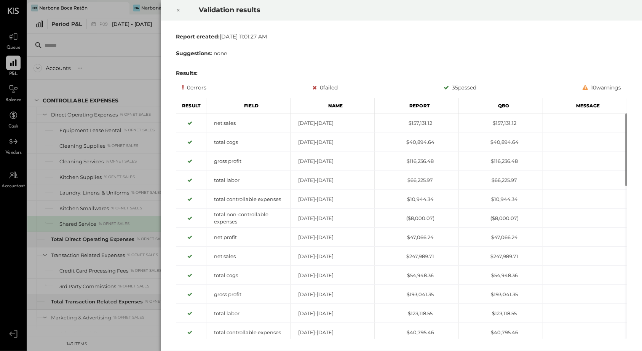
click at [181, 6] on div at bounding box center [178, 10] width 17 height 21
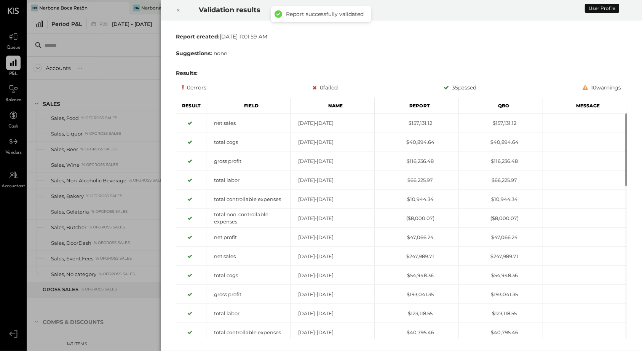
scroll to position [1033, 0]
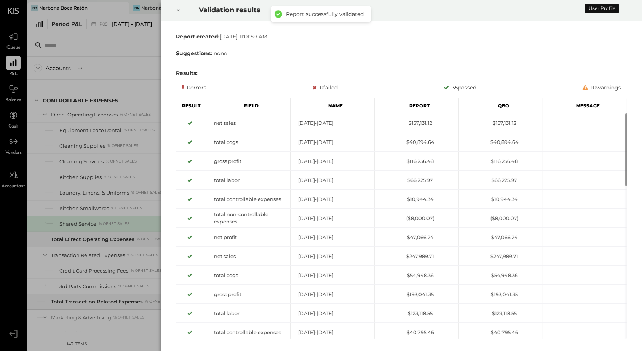
click at [178, 11] on icon at bounding box center [178, 10] width 5 height 9
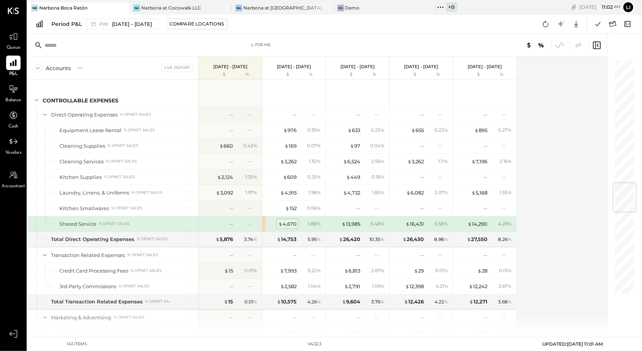
click at [291, 221] on div "$ 4,670" at bounding box center [287, 224] width 18 height 7
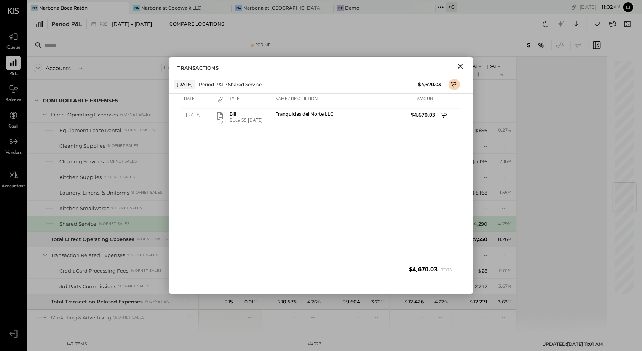
click at [455, 68] on button "Close" at bounding box center [461, 66] width 14 height 10
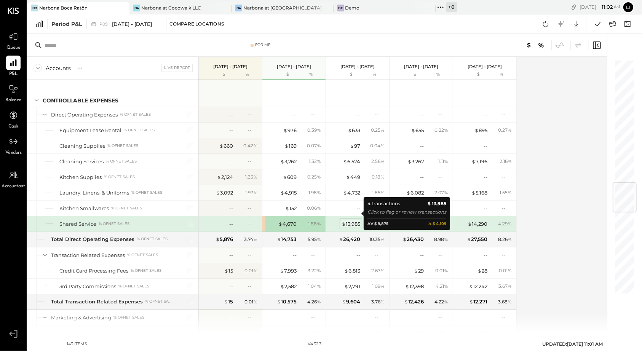
click at [351, 221] on div "$ 13,985" at bounding box center [351, 224] width 19 height 7
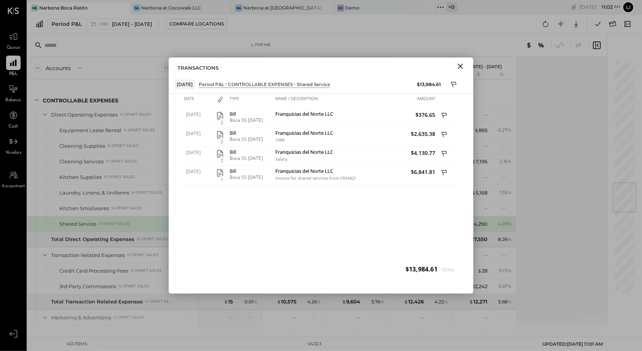
click at [460, 68] on icon "Close" at bounding box center [460, 66] width 9 height 9
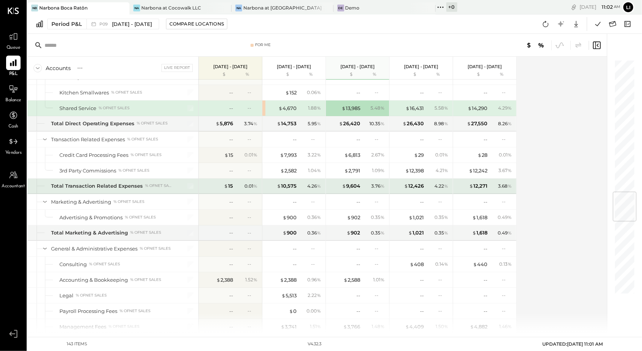
scroll to position [1070, 0]
